Goal: Information Seeking & Learning: Learn about a topic

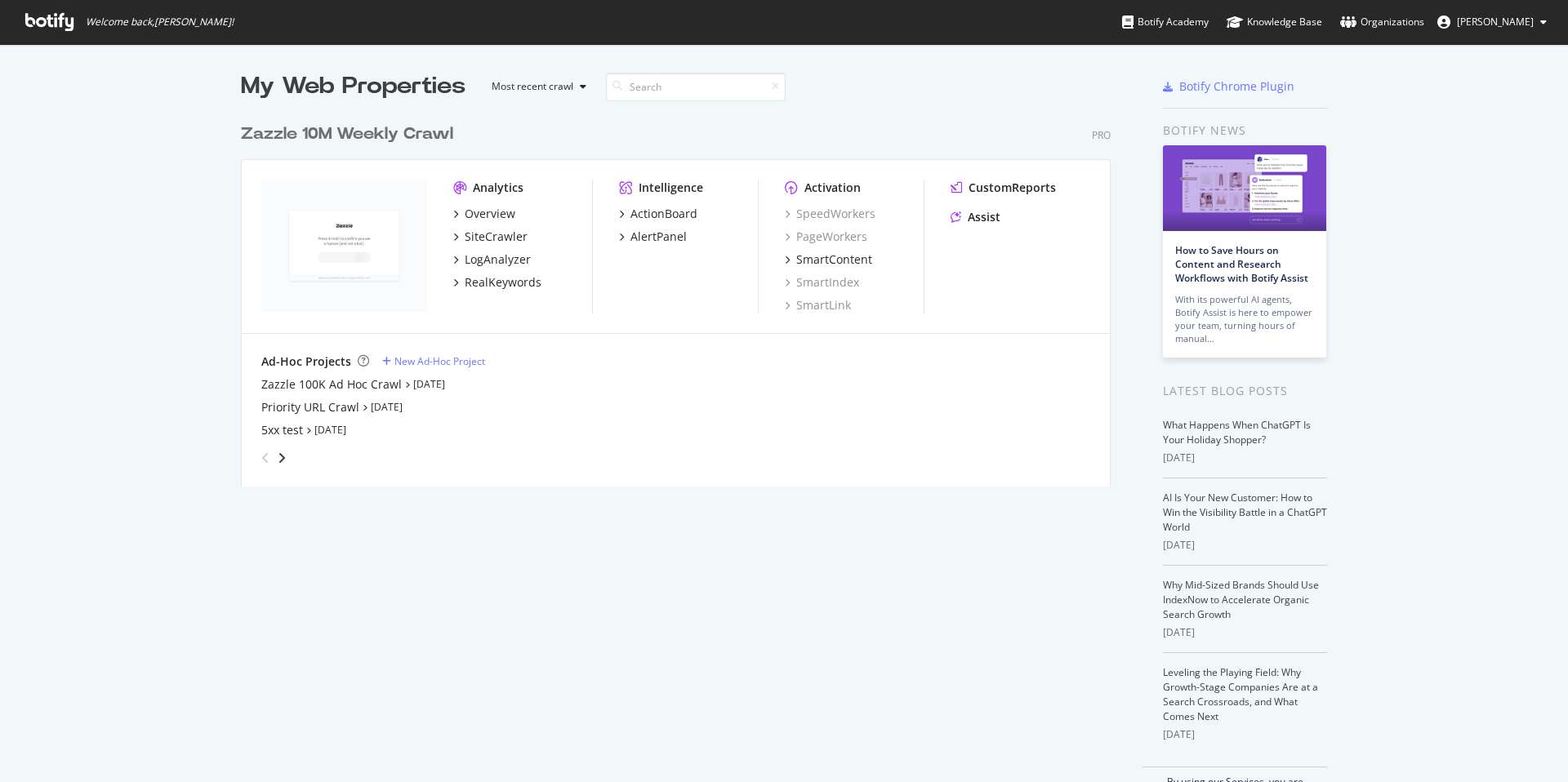
scroll to position [371, 870]
click at [445, 385] on link "Aug 26th 25" at bounding box center [429, 384] width 32 height 14
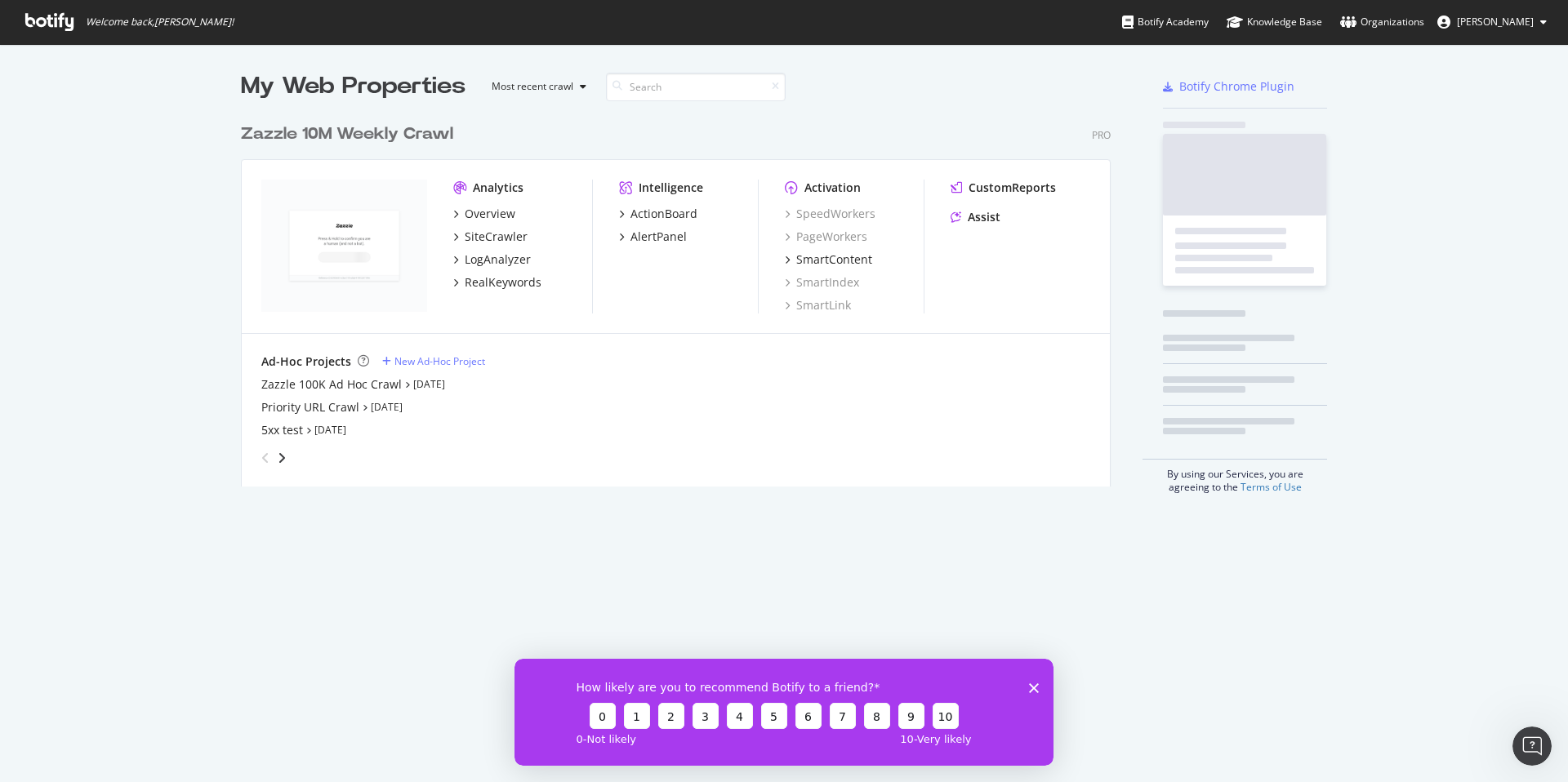
scroll to position [770, 1543]
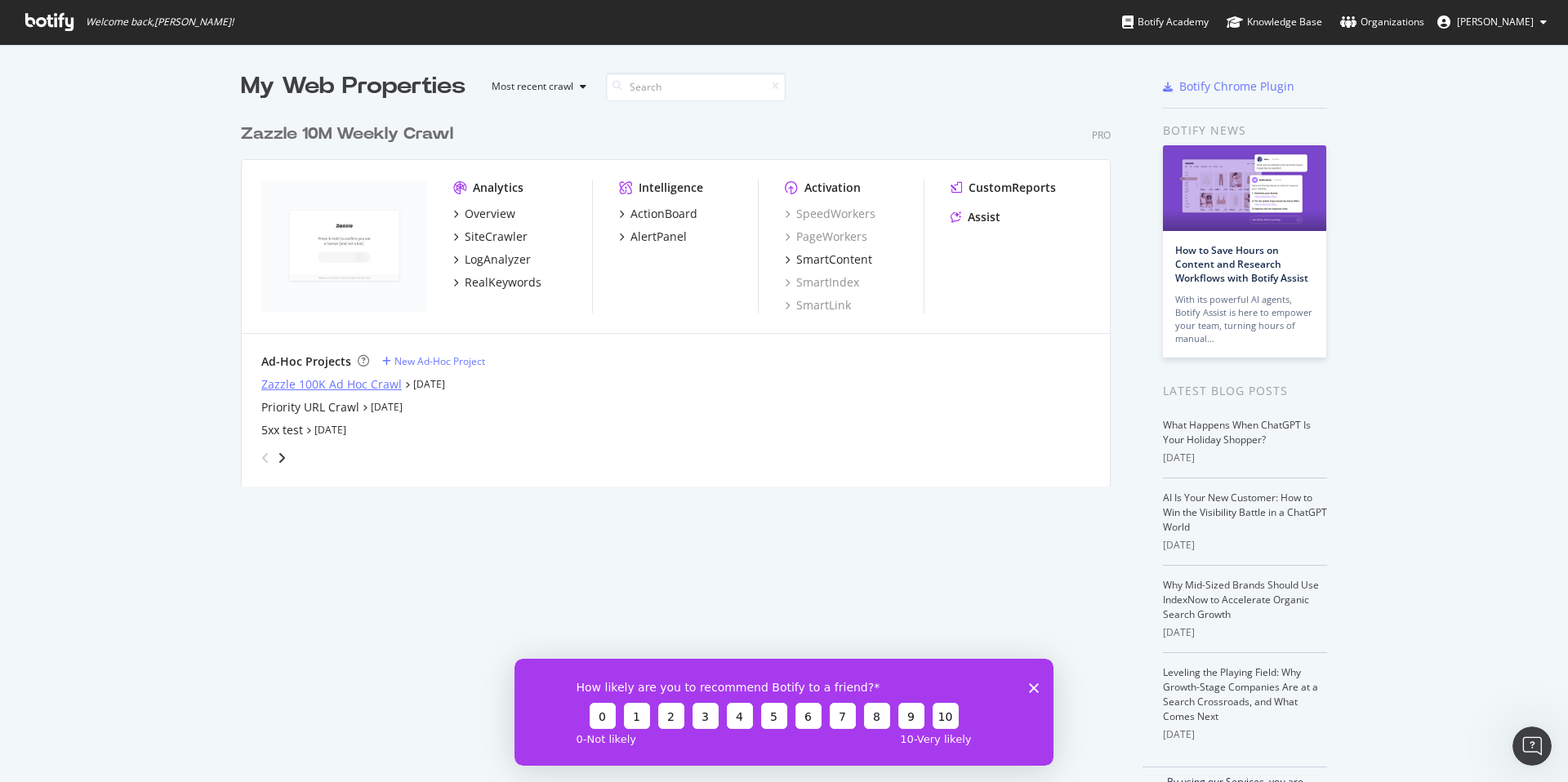
click at [332, 391] on div "Zazzle 100K Ad Hoc Crawl" at bounding box center [331, 385] width 140 height 17
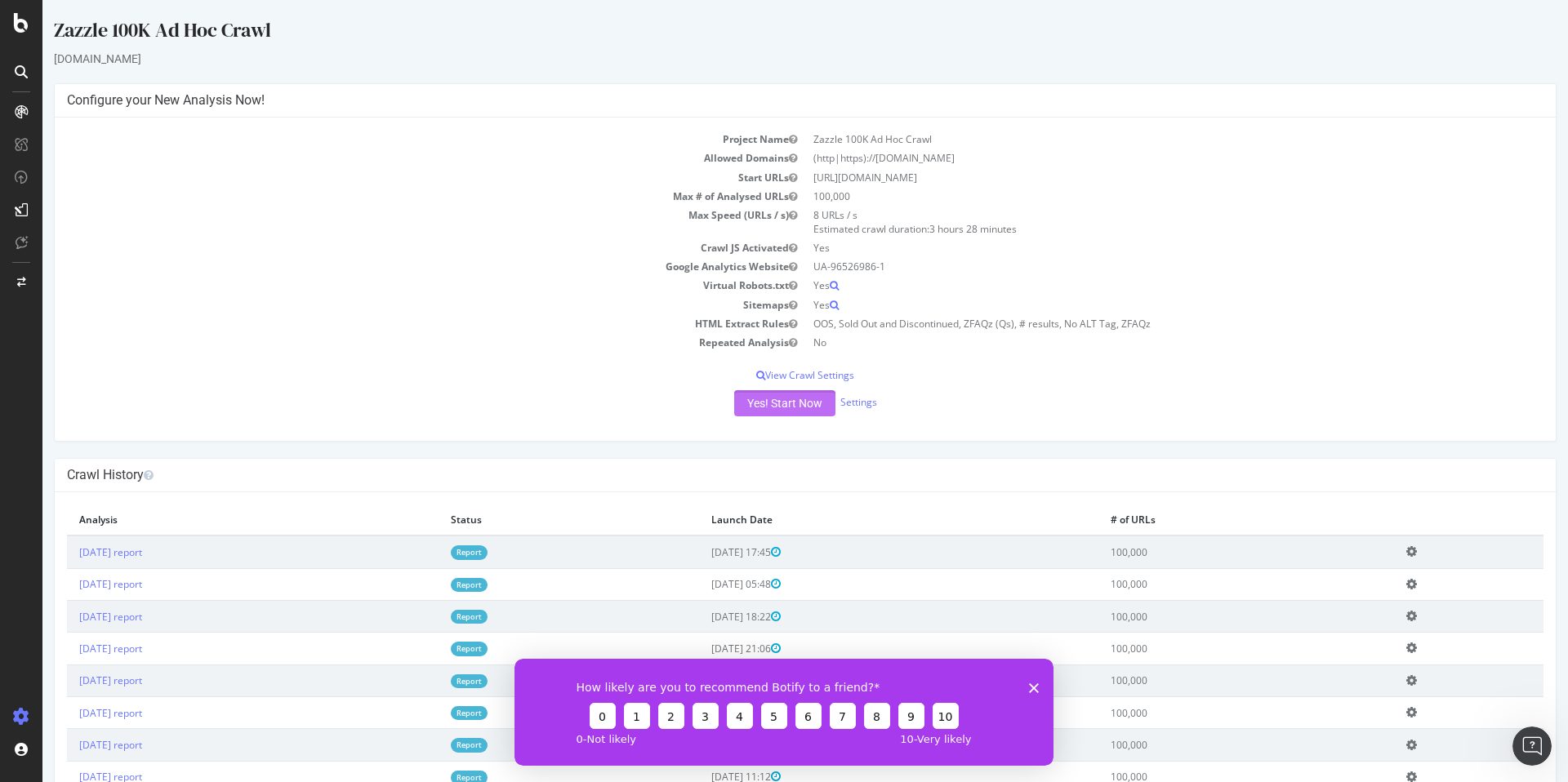
click at [773, 404] on button "Yes! Start Now" at bounding box center [784, 404] width 101 height 26
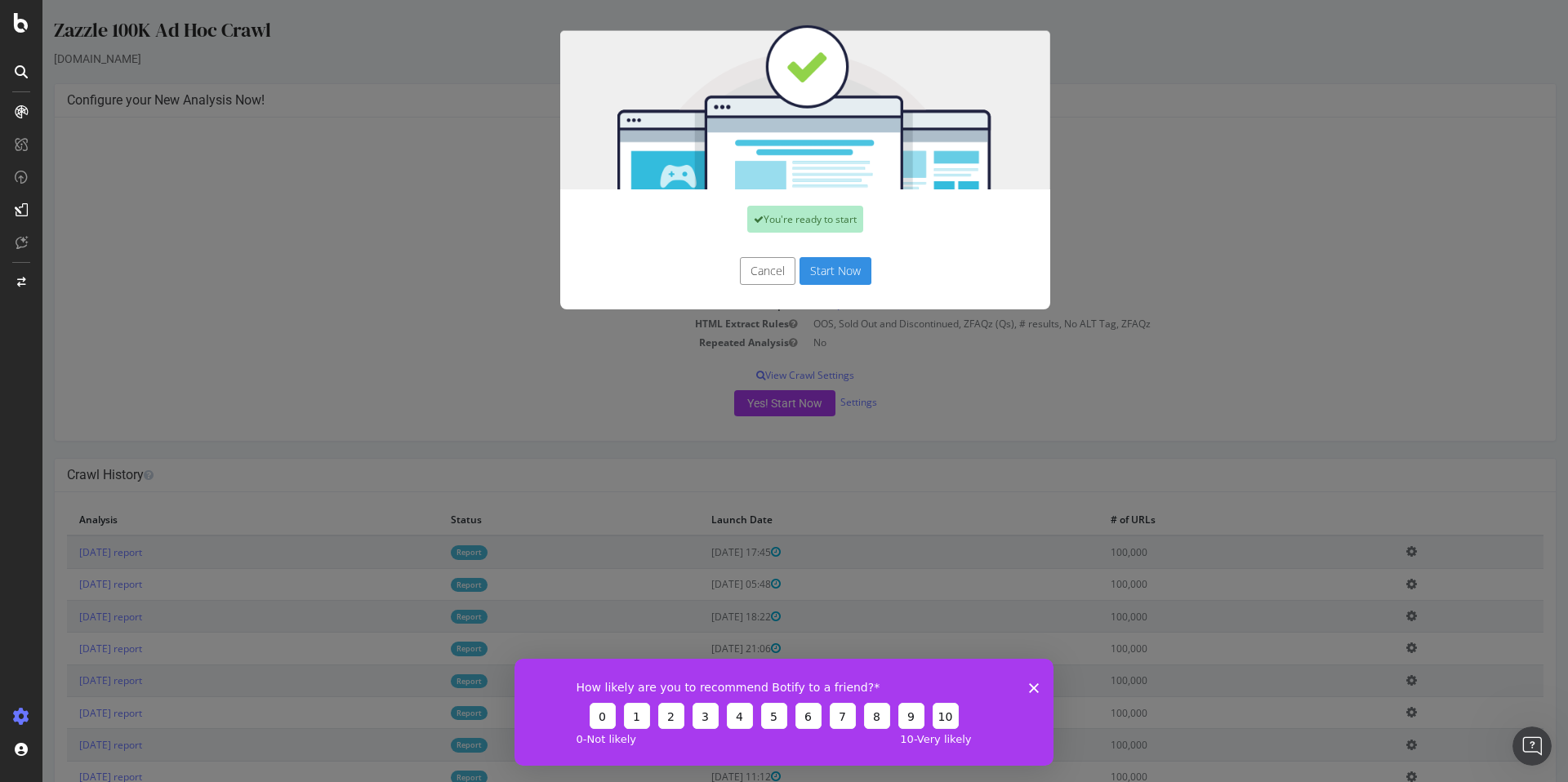
click at [825, 276] on button "Start Now" at bounding box center [835, 272] width 72 height 28
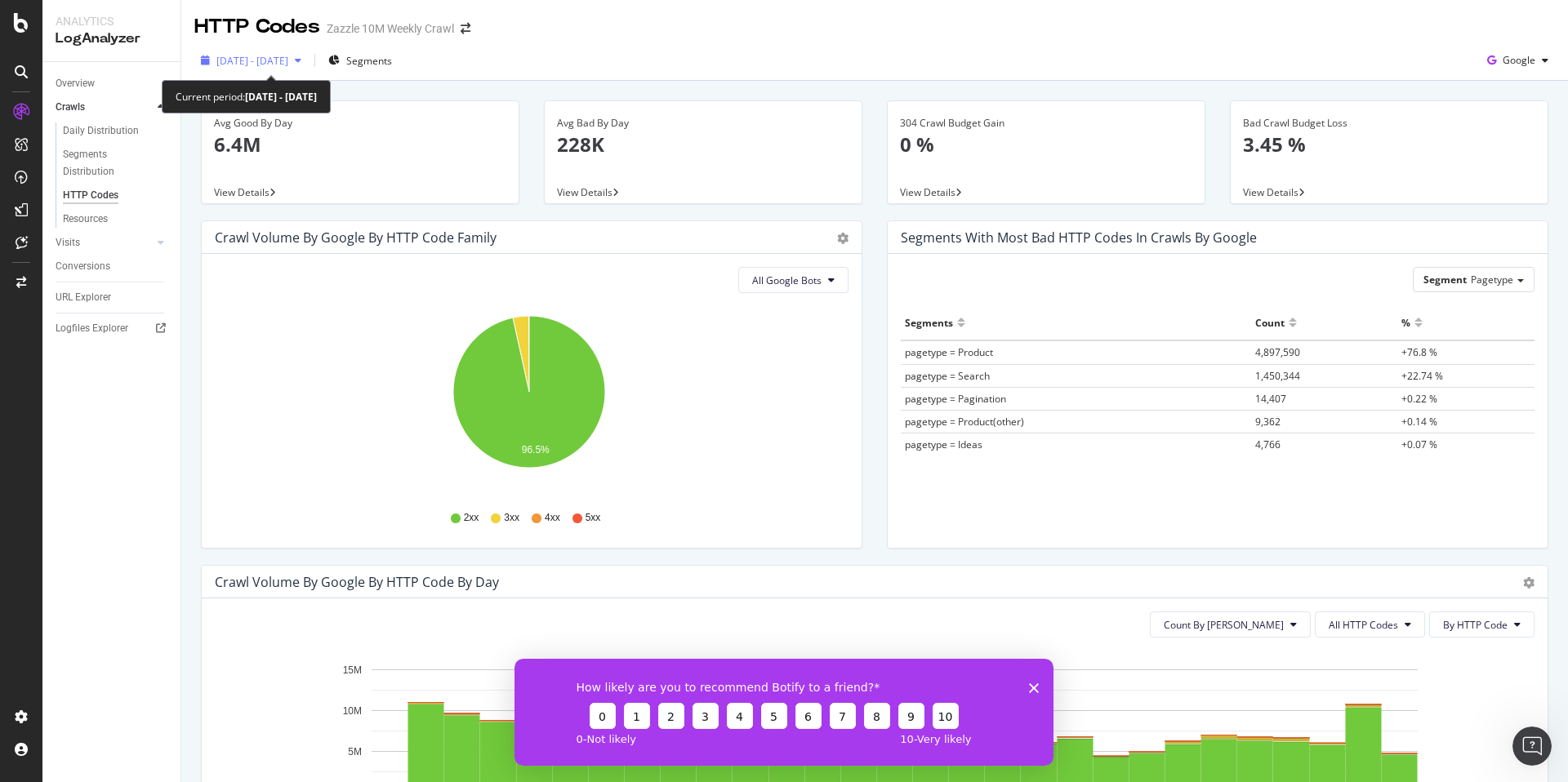
click at [288, 66] on span "[DATE] - [DATE]" at bounding box center [252, 60] width 72 height 14
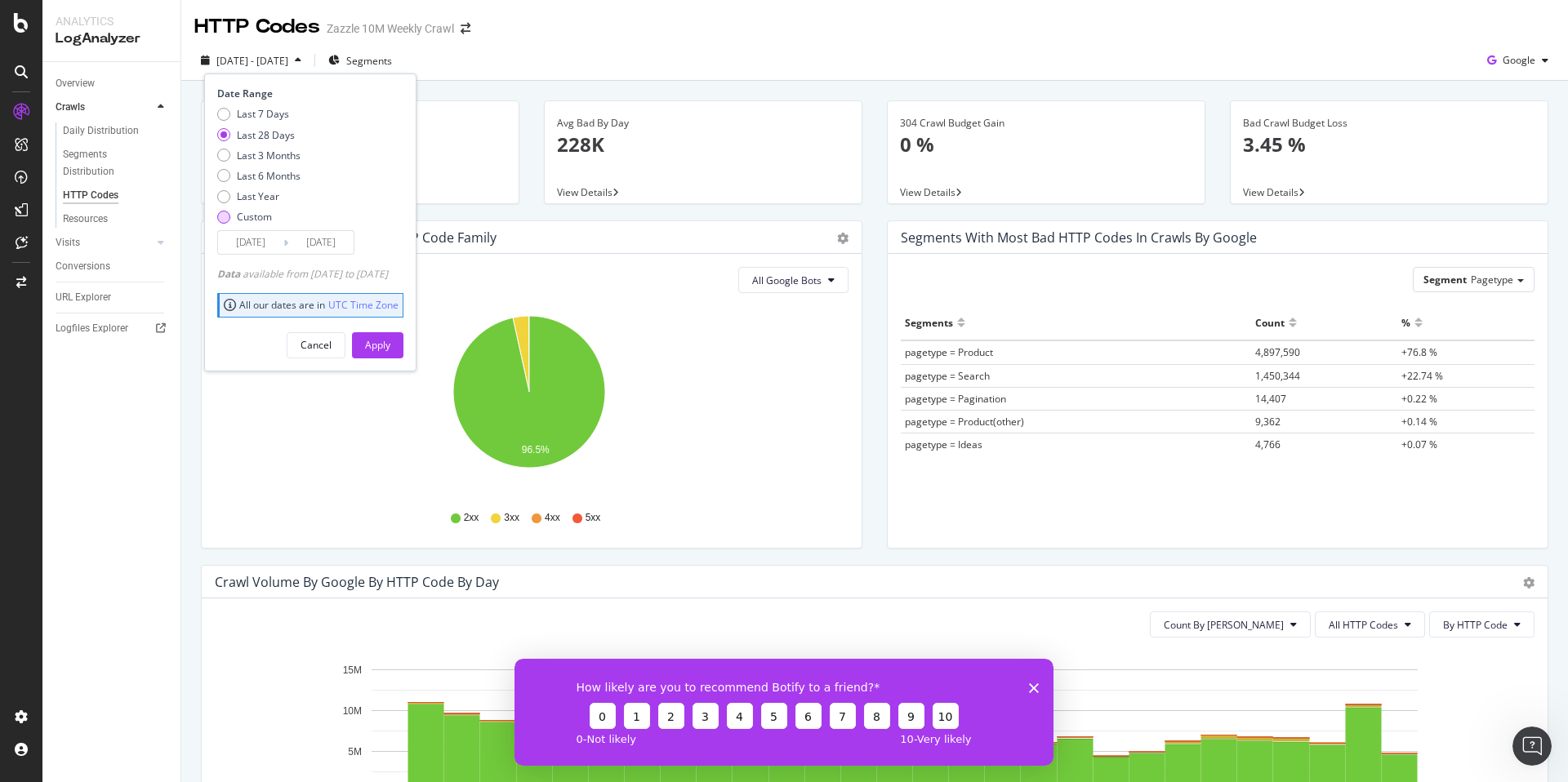
click at [258, 218] on div "Custom" at bounding box center [255, 217] width 35 height 14
click at [299, 237] on input "[DATE]" at bounding box center [321, 242] width 65 height 23
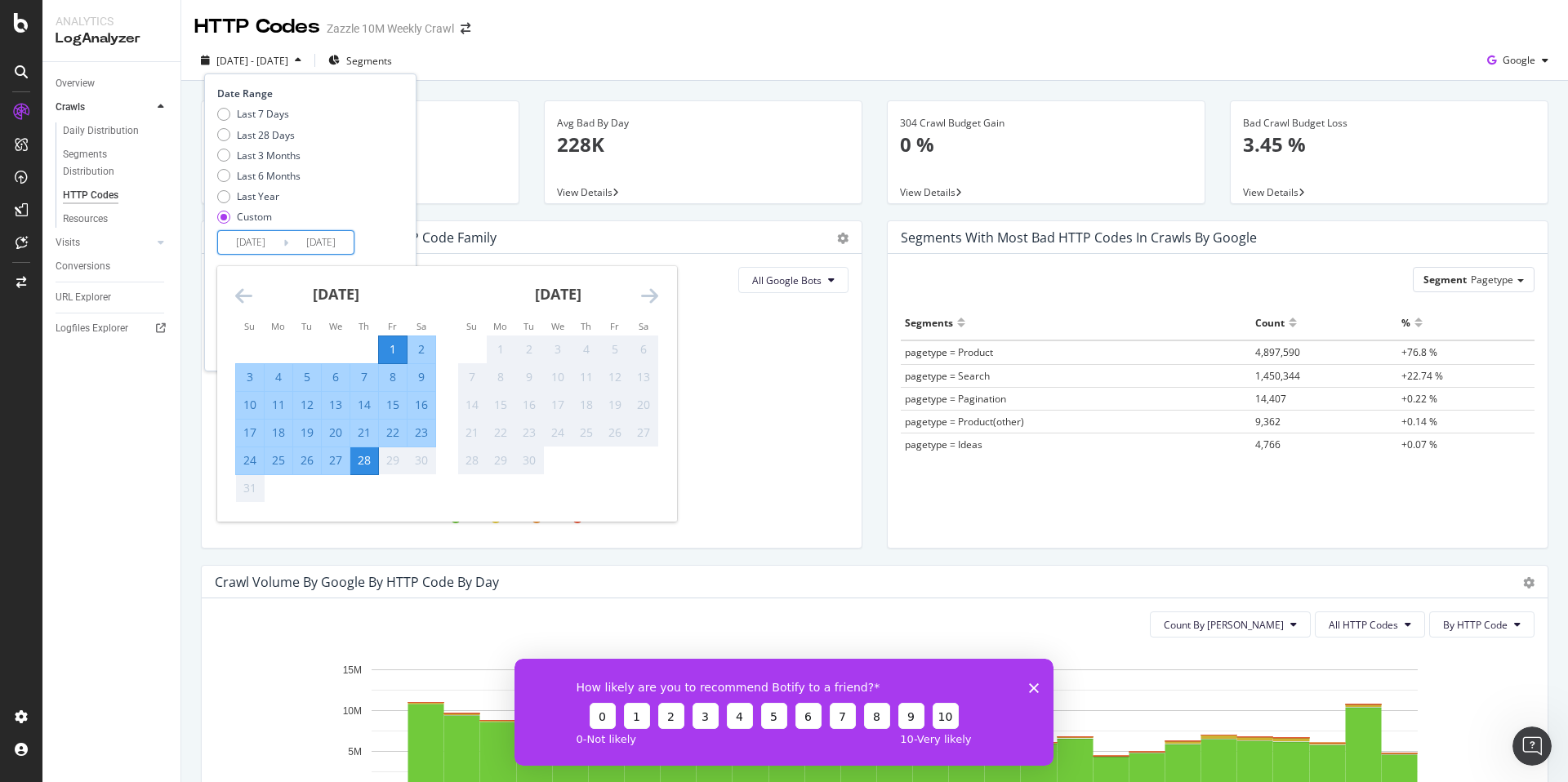
click at [399, 192] on div "Last 7 Days Last 28 Days Last 3 Months Last 6 Months Last Year Custom" at bounding box center [309, 168] width 182 height 124
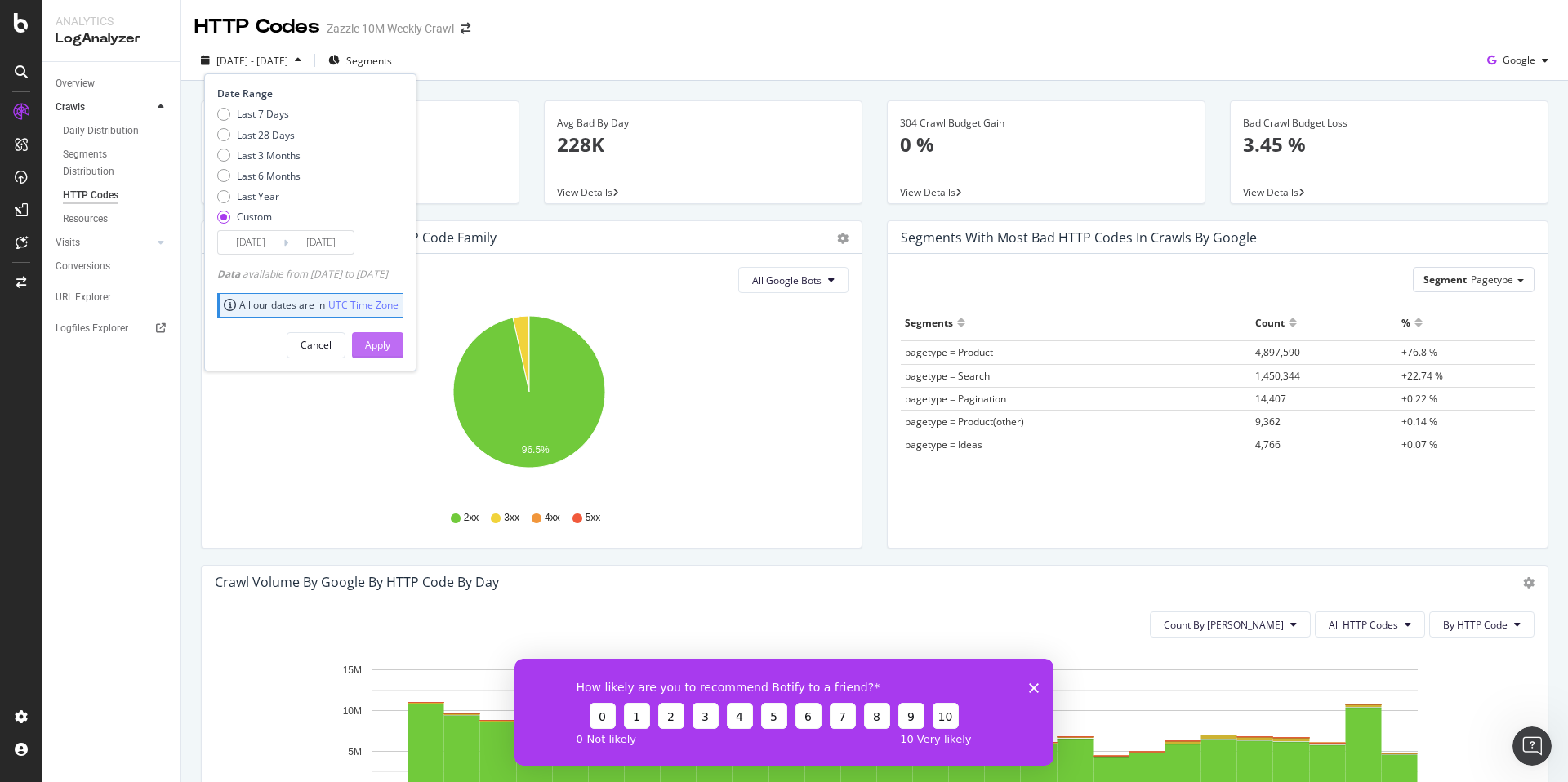
click at [391, 342] on div "Apply" at bounding box center [377, 344] width 25 height 14
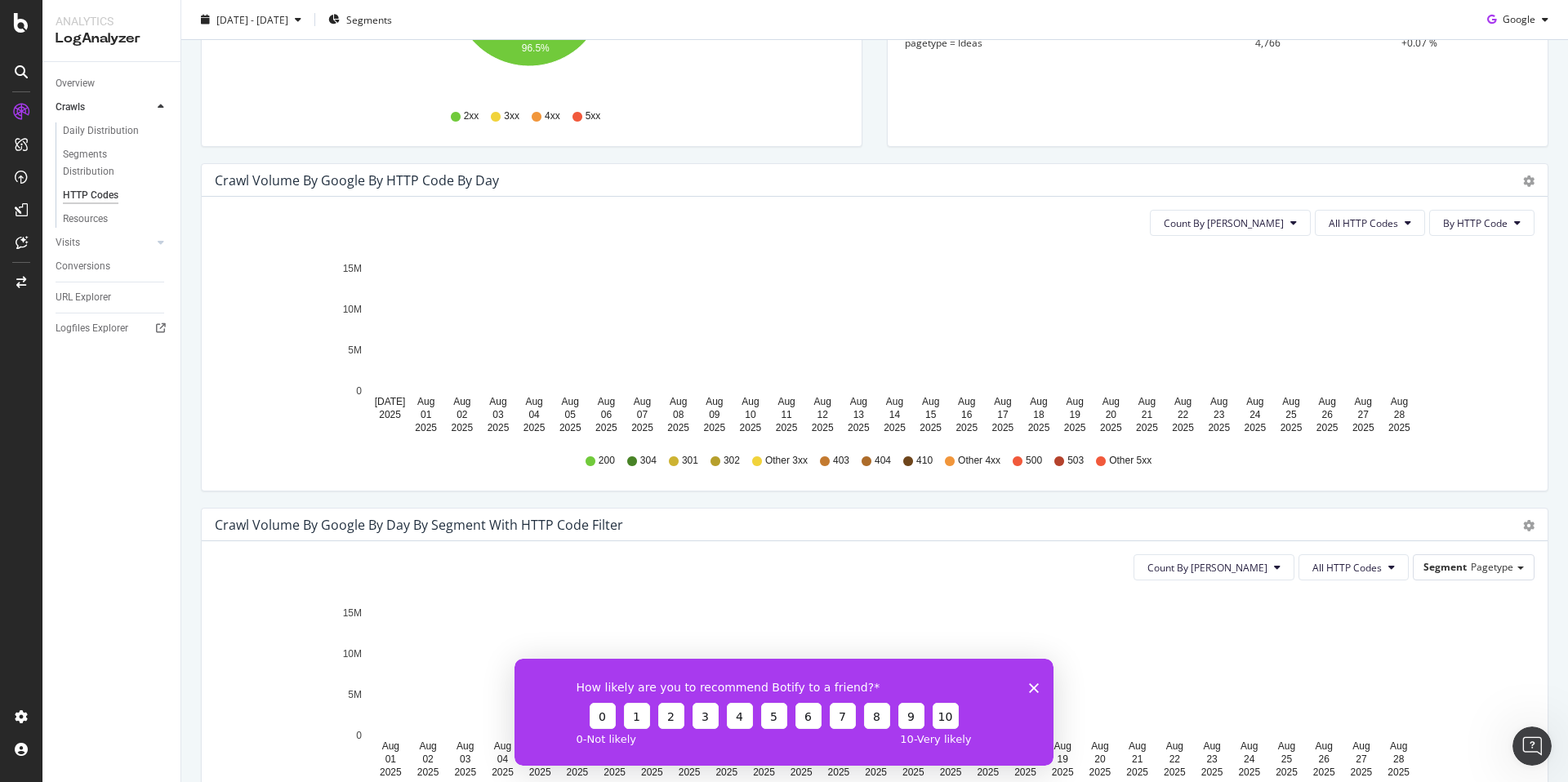
scroll to position [532, 0]
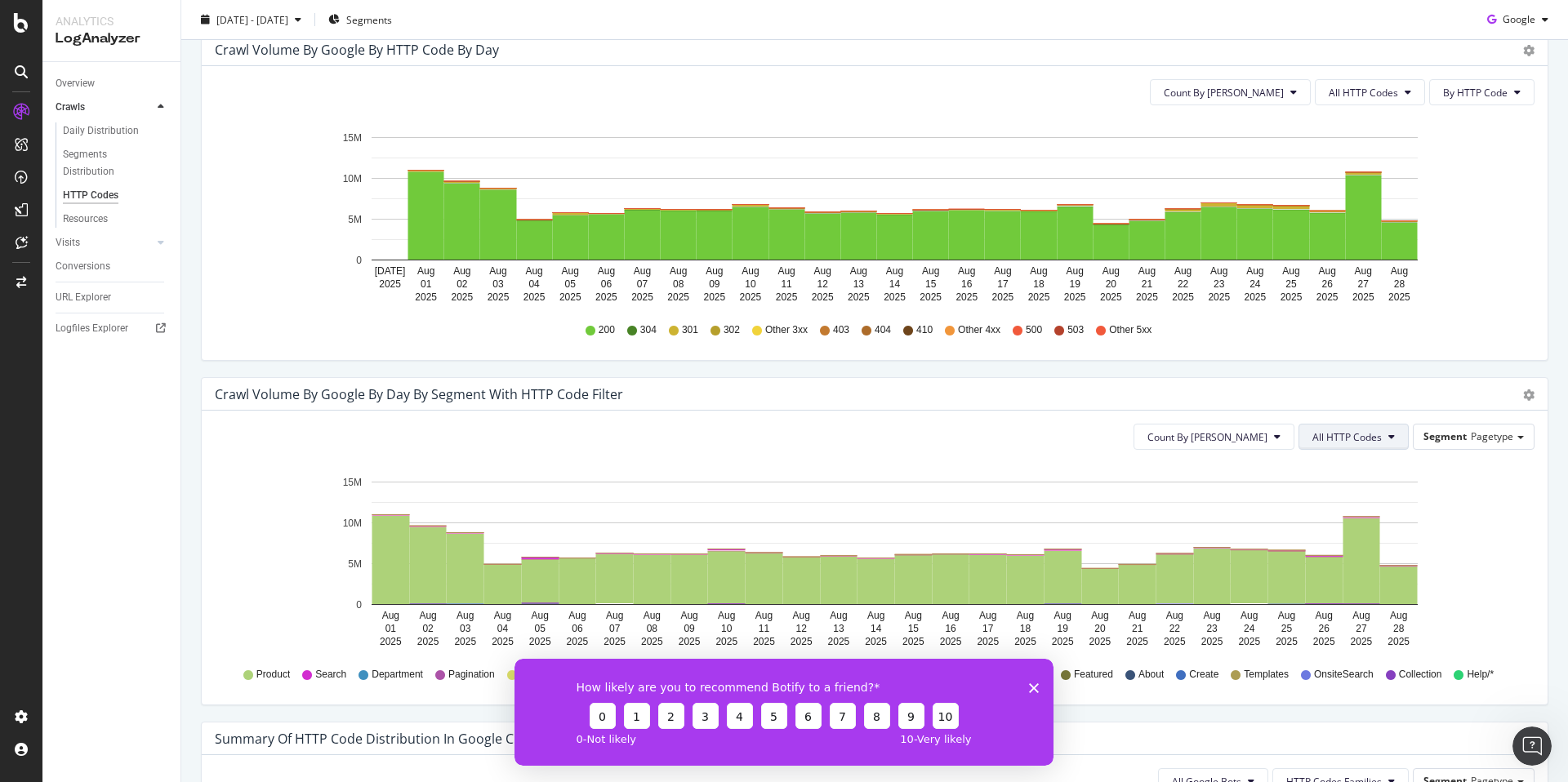
click at [1328, 443] on span "All HTTP Codes" at bounding box center [1347, 437] width 70 height 14
click at [1338, 617] on span "3xx family" at bounding box center [1343, 620] width 83 height 15
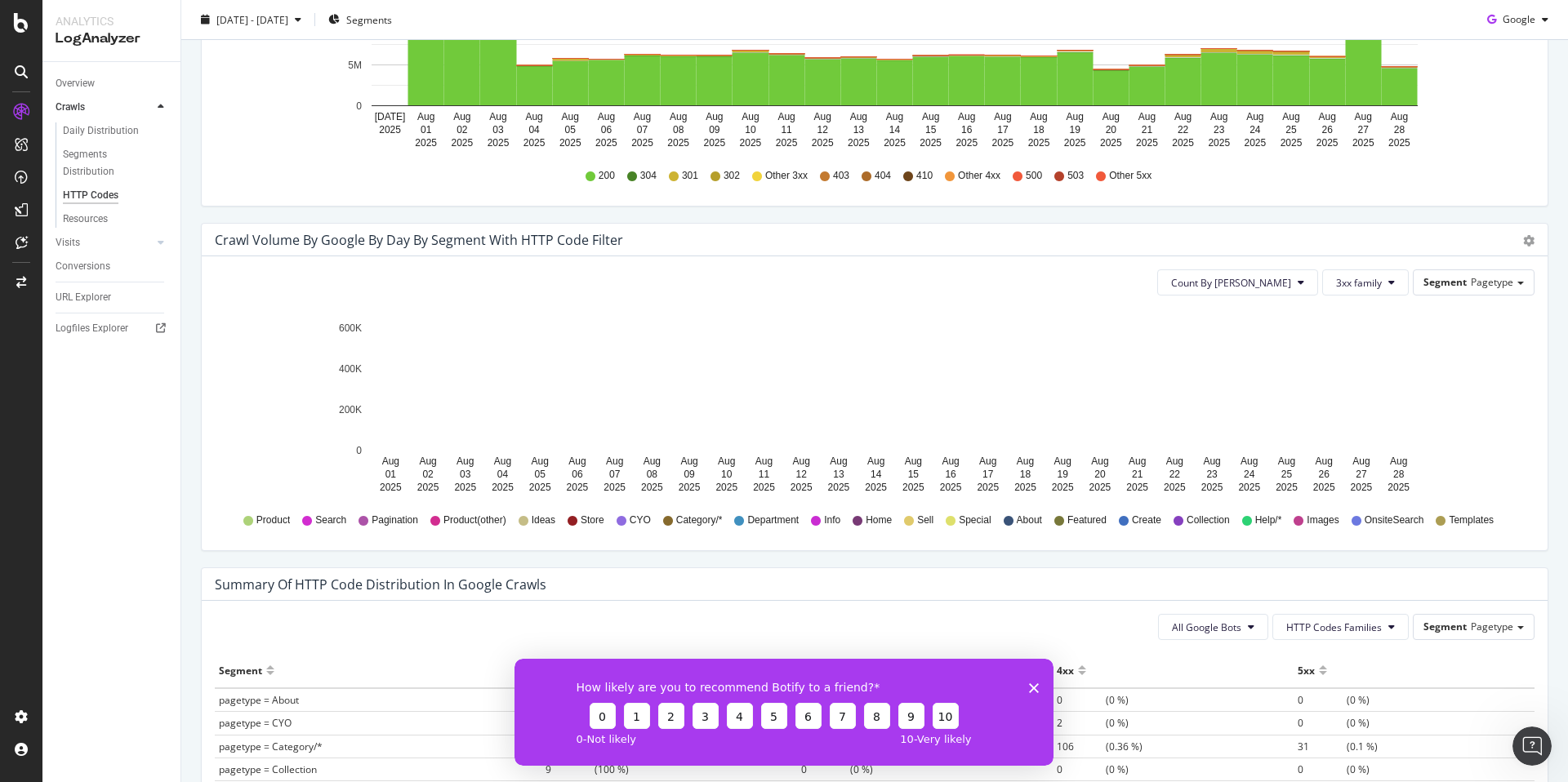
scroll to position [691, 0]
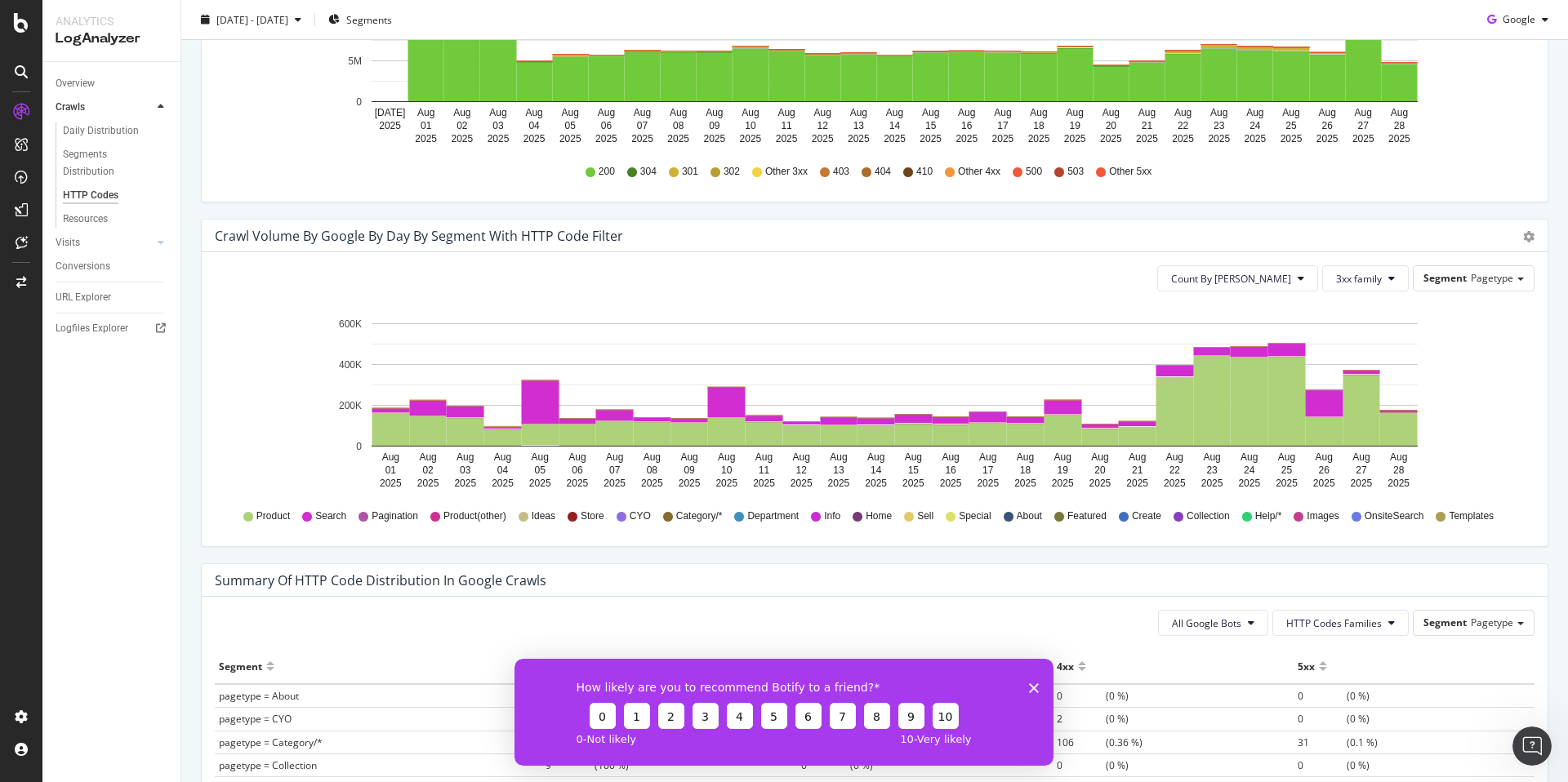
click at [1043, 685] on div "How likely are you to recommend Botify to a friend? 0 1 2 3 4 5 6 7 8 9 10 0 - …" at bounding box center [783, 711] width 538 height 107
click at [1402, 438] on rect "A chart." at bounding box center [1399, 429] width 37 height 33
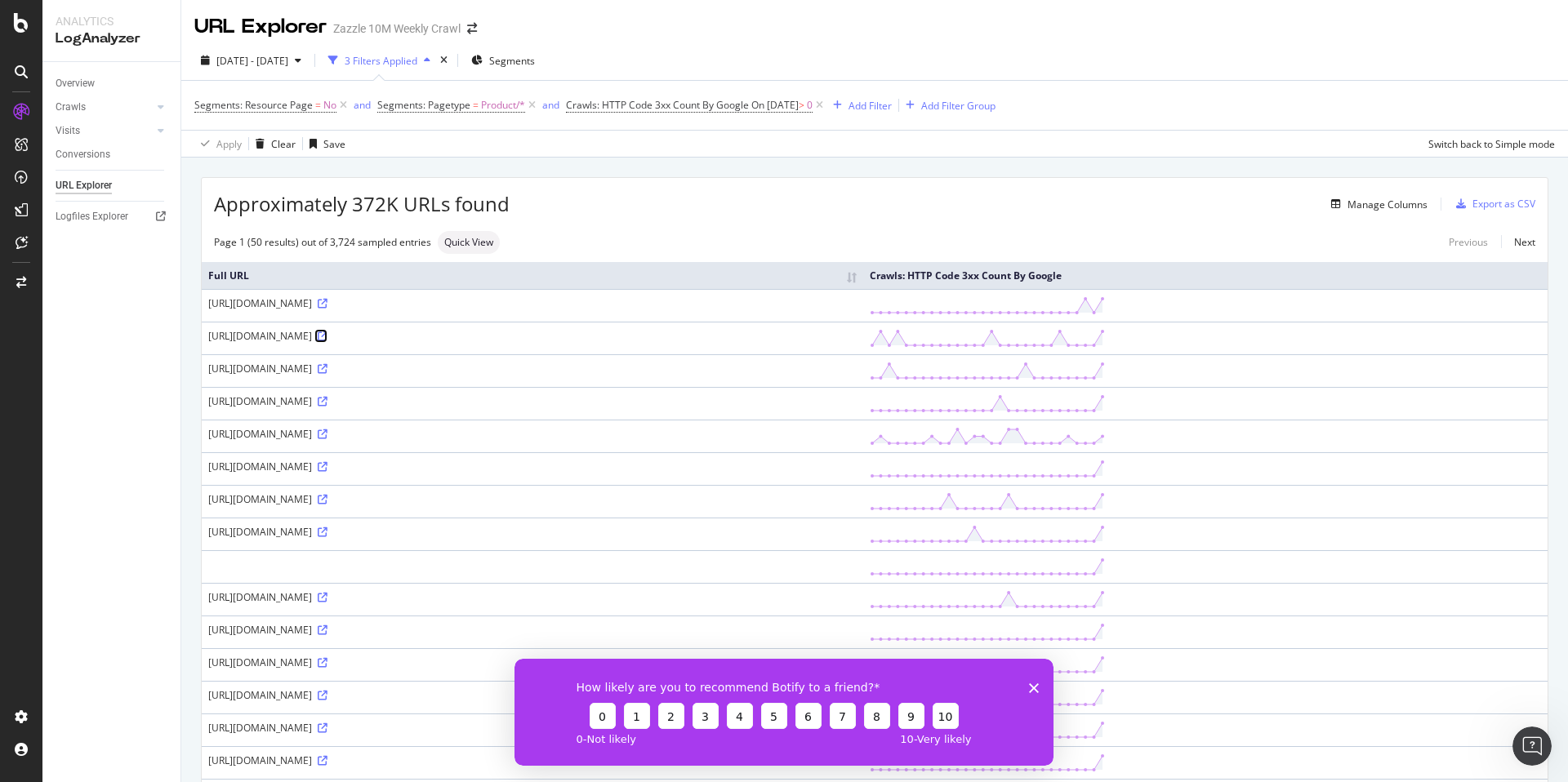
click at [327, 333] on icon at bounding box center [323, 336] width 10 height 10
click at [327, 364] on icon at bounding box center [323, 369] width 10 height 10
click at [327, 431] on icon at bounding box center [323, 434] width 10 height 10
click at [327, 465] on icon at bounding box center [323, 467] width 10 height 10
click at [327, 594] on icon at bounding box center [323, 597] width 10 height 10
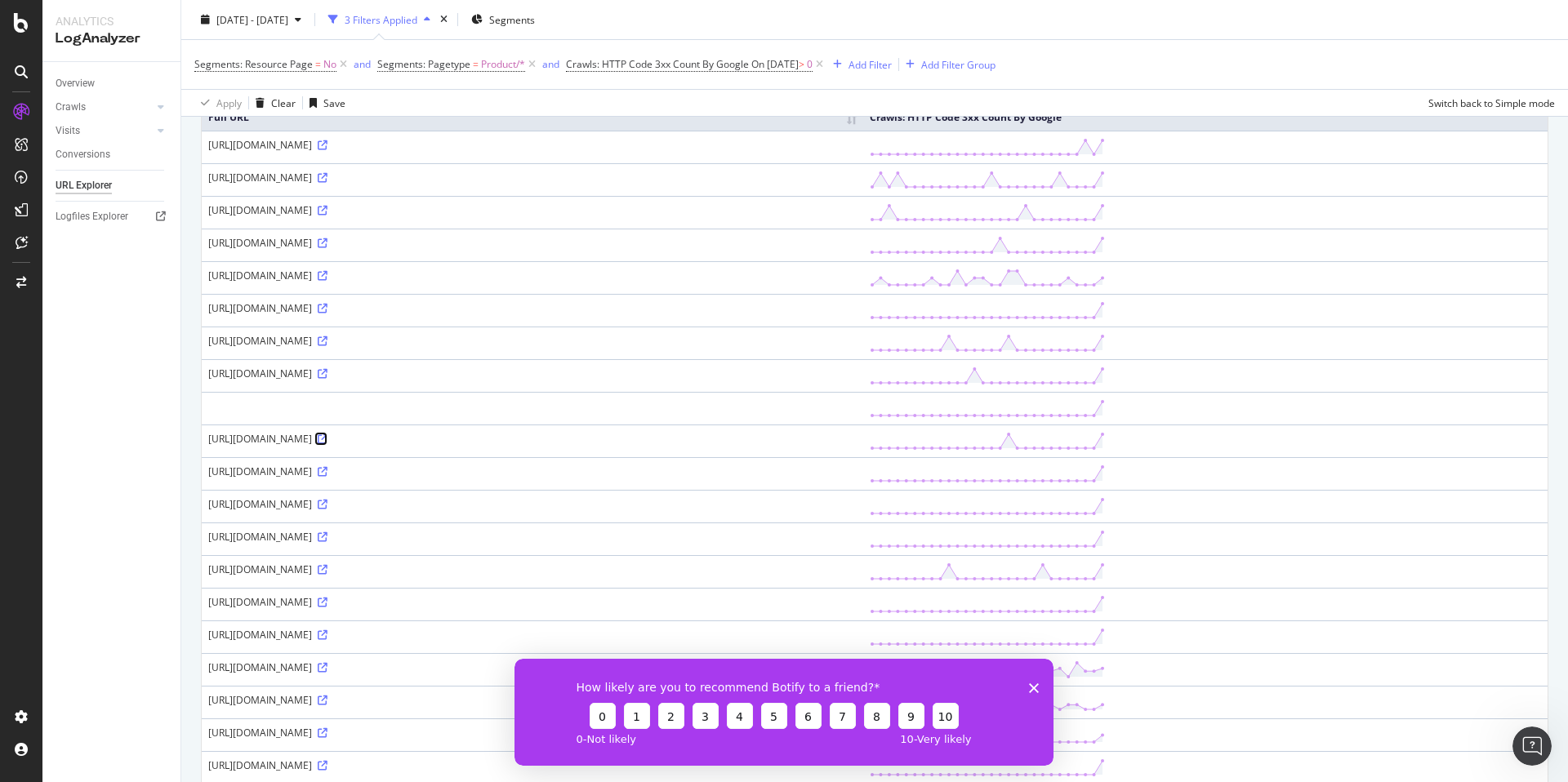
scroll to position [232, 0]
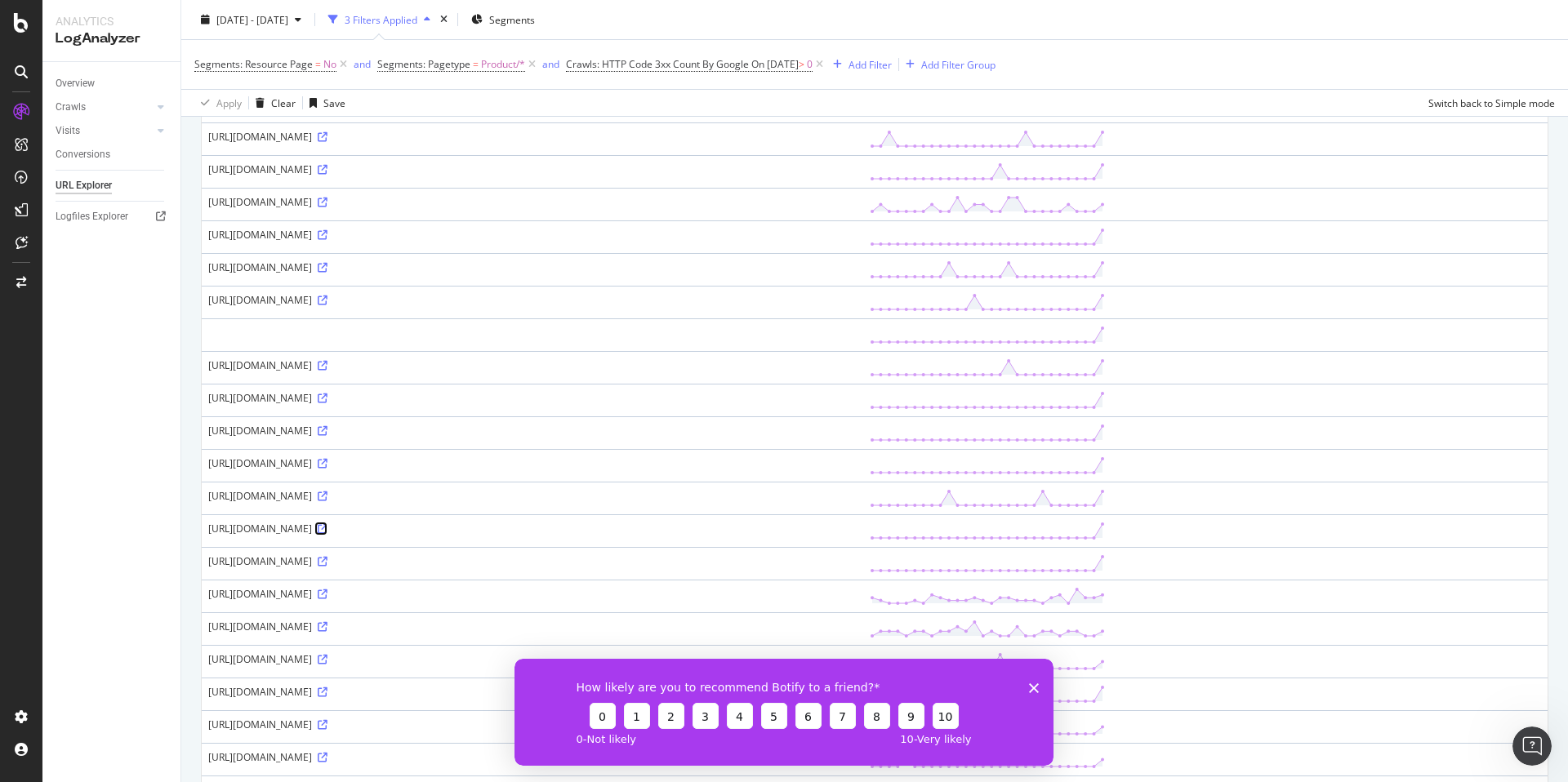
click at [327, 524] on icon at bounding box center [323, 529] width 10 height 10
